Goal: Complete application form

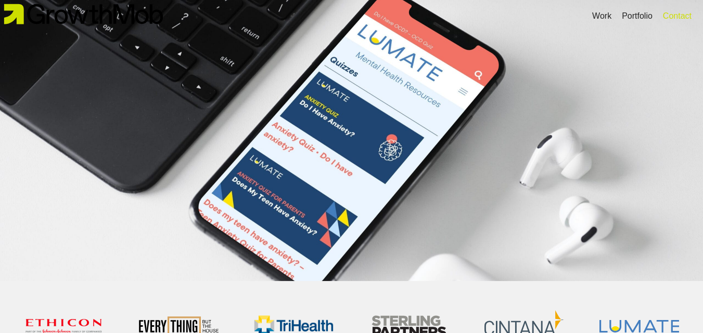
click at [677, 17] on div "Contact" at bounding box center [677, 16] width 29 height 12
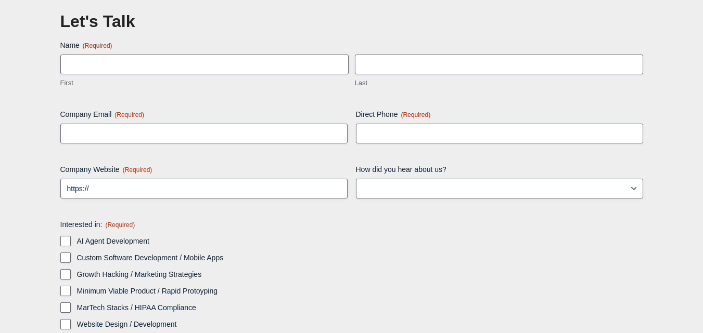
scroll to position [50, 0]
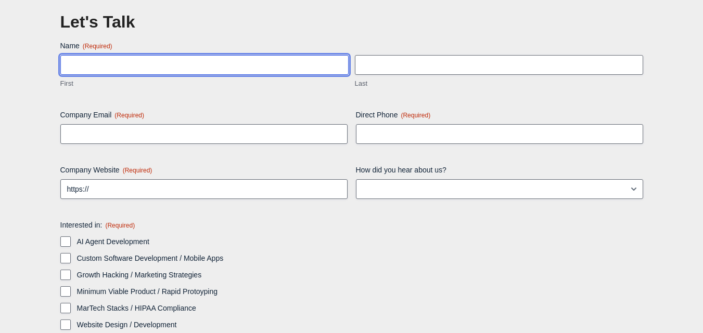
click at [307, 61] on input "First" at bounding box center [204, 65] width 288 height 20
type input "[PERSON_NAME]"
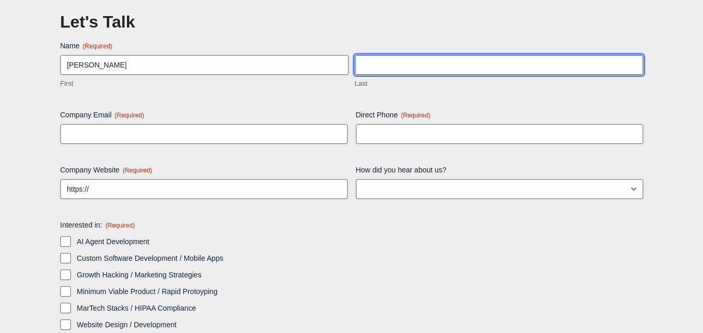
click at [379, 61] on input "Last" at bounding box center [499, 65] width 288 height 20
type input "Toveyah"
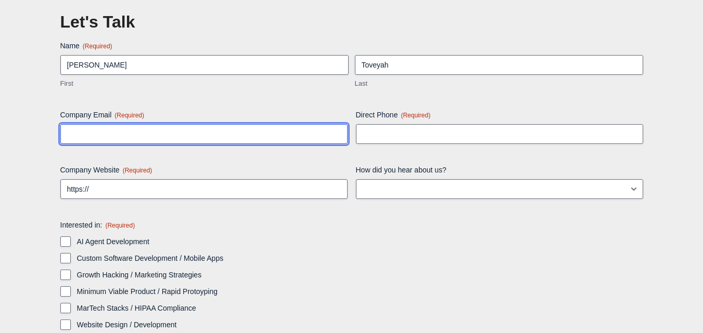
click at [298, 127] on input "Company Email (Required)" at bounding box center [203, 134] width 287 height 20
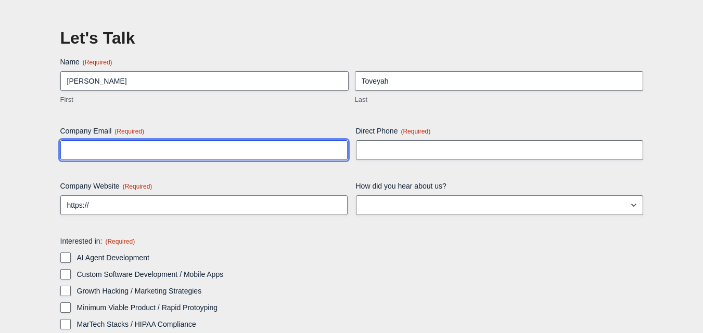
scroll to position [32, 0]
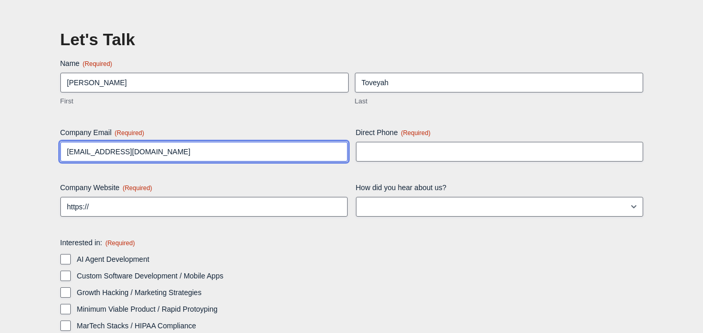
type input "[EMAIL_ADDRESS][DOMAIN_NAME]"
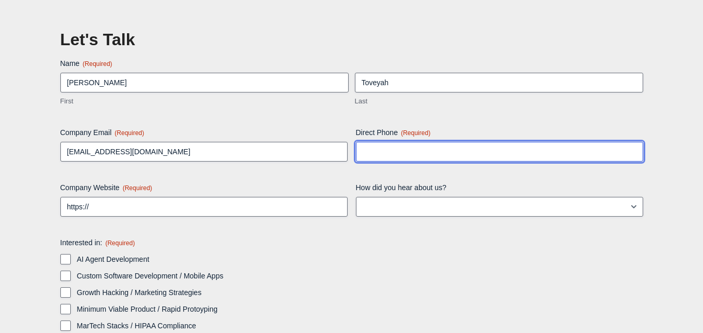
click at [409, 147] on input "Direct Phone (Required)" at bounding box center [499, 152] width 287 height 20
paste input "[PHONE_NUMBER]"
type input "[PHONE_NUMBER]"
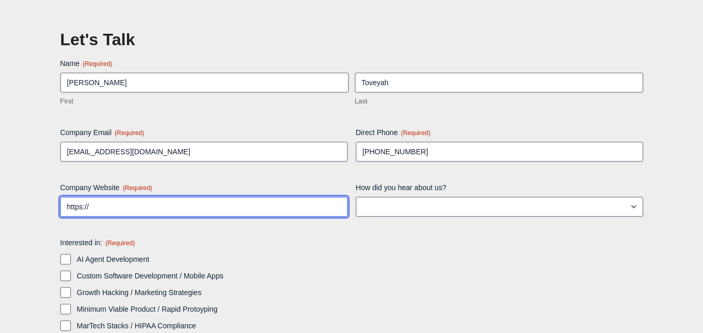
click at [255, 208] on input "https://" at bounding box center [203, 207] width 287 height 20
paste input "Veritas Insights"
click at [115, 206] on input "https://Veritas Insights" at bounding box center [203, 207] width 287 height 20
click at [95, 206] on input "https://Veritasinsights" at bounding box center [203, 207] width 287 height 20
click at [148, 207] on input "https://veritasinsights" at bounding box center [203, 207] width 287 height 20
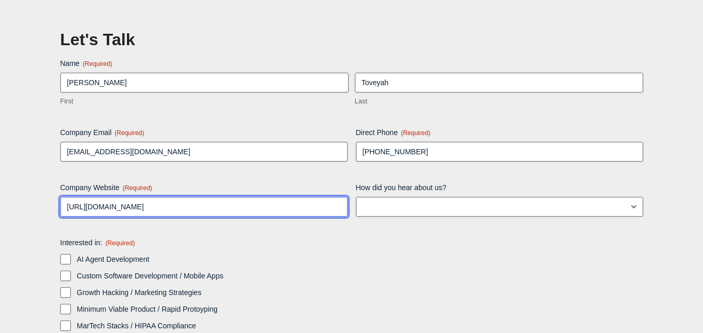
type input "[URL][DOMAIN_NAME]"
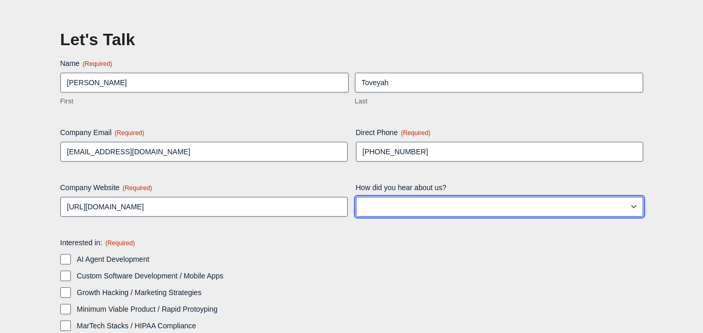
click at [357, 210] on select "LinkedIn Google Instagram Facebook TikTok Blog post/article Other" at bounding box center [499, 207] width 287 height 20
select select "Other"
click at [356, 197] on select "LinkedIn Google Instagram Facebook TikTok Blog post/article Other" at bounding box center [499, 207] width 287 height 20
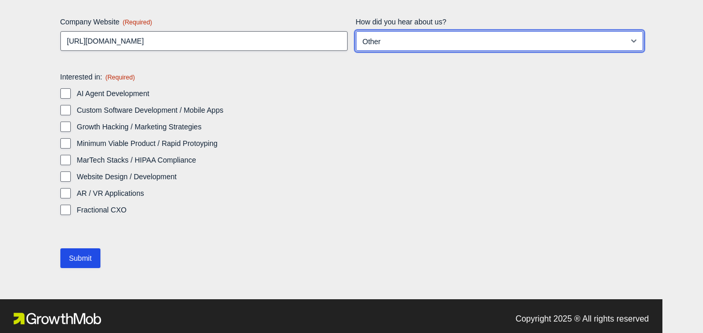
scroll to position [205, 0]
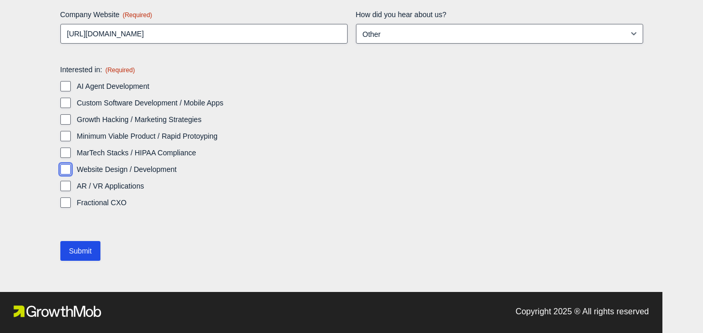
click at [65, 174] on input "Website Design / Development" at bounding box center [65, 169] width 10 height 10
checkbox input "true"
click at [74, 248] on input "Submit" at bounding box center [80, 251] width 41 height 20
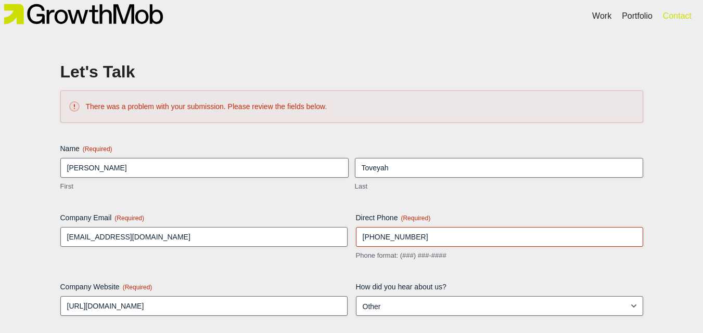
click at [252, 81] on div "Let's Talk There was a problem with your submission. Please review the fields b…" at bounding box center [351, 298] width 593 height 481
